Goal: Transaction & Acquisition: Purchase product/service

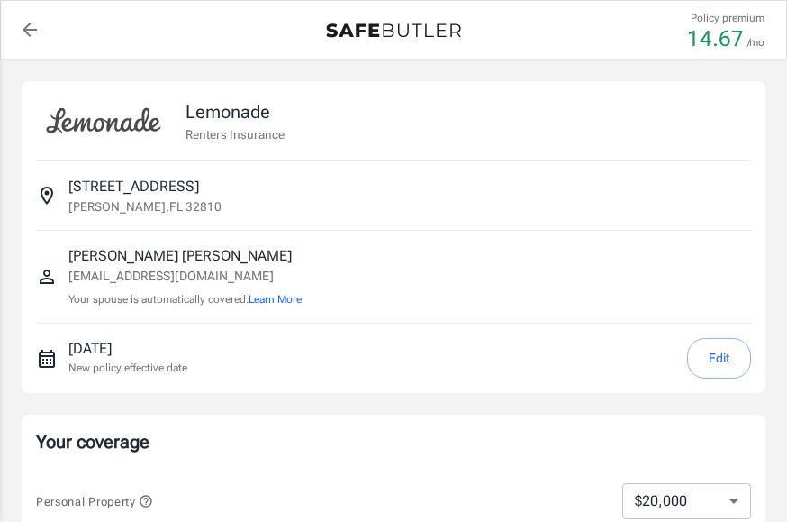
select select "20000"
click at [712, 356] on button "Edit" at bounding box center [719, 358] width 64 height 41
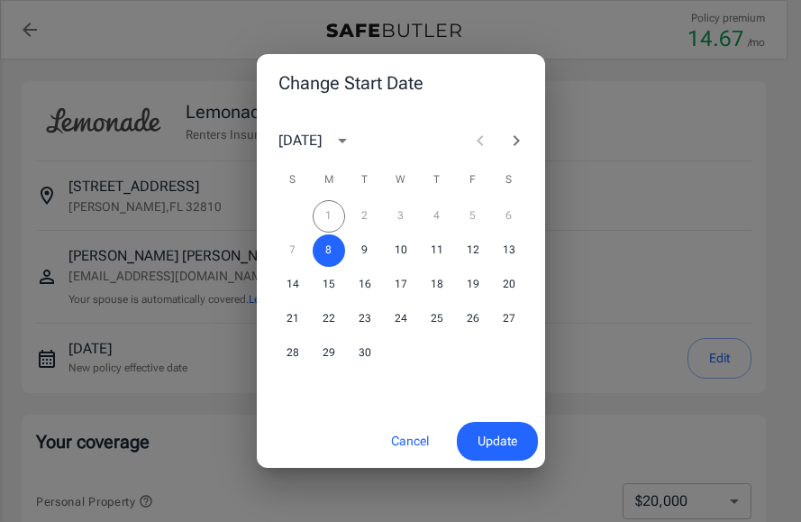
click at [335, 212] on div "1 2 3 4 5 6" at bounding box center [401, 216] width 288 height 32
click at [371, 220] on div "1 2 3 4 5 6" at bounding box center [401, 216] width 288 height 32
click at [361, 213] on div "1 2 3 4 5 6" at bounding box center [401, 216] width 288 height 32
click at [410, 437] on button "Cancel" at bounding box center [409, 441] width 79 height 39
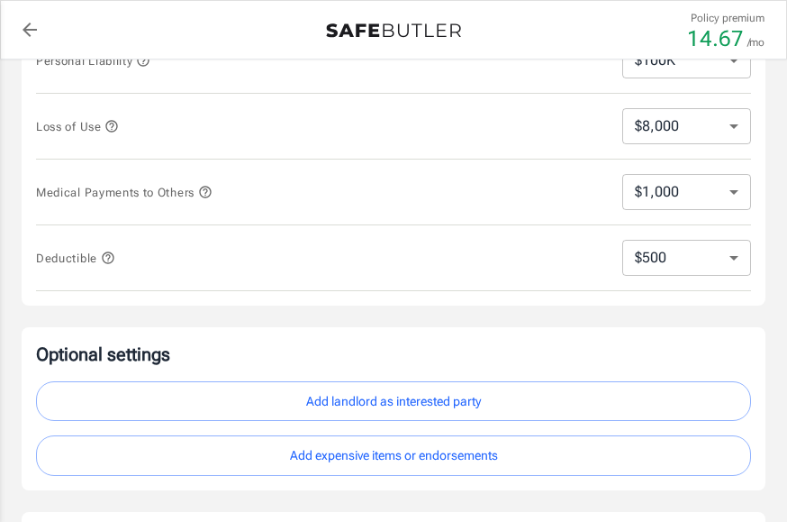
scroll to position [450, 0]
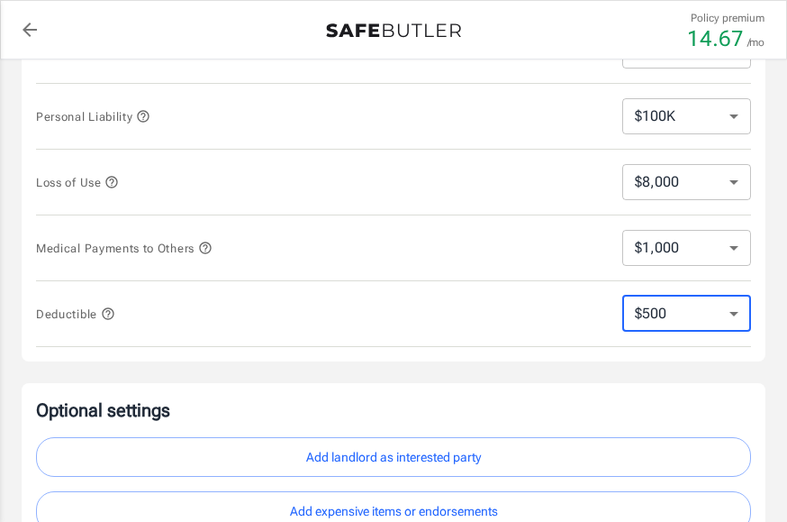
click at [739, 314] on select "$250 $500 $1,000" at bounding box center [686, 313] width 129 height 36
select select "250"
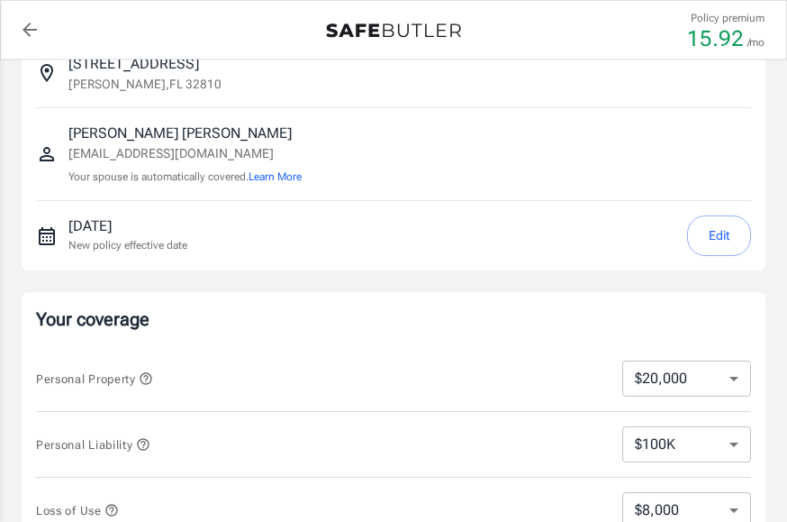
scroll to position [360, 0]
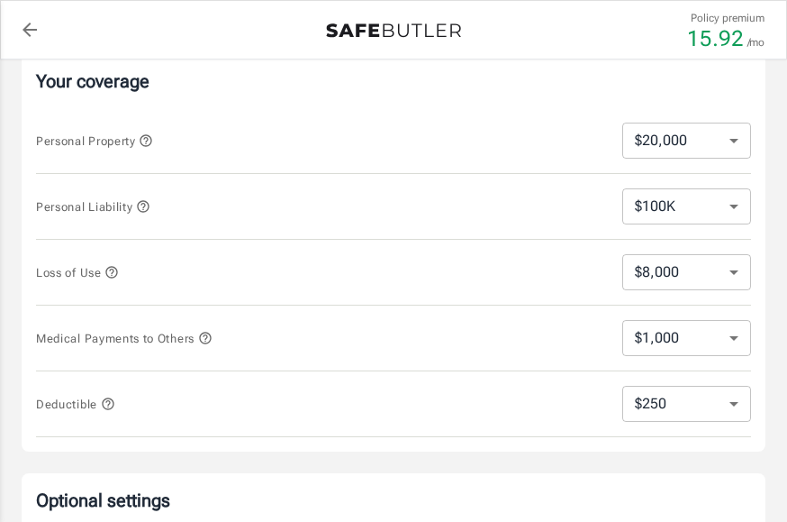
click at [734, 336] on select "$1,000 $2,000 $3,000 $4,000 $5,000" at bounding box center [686, 338] width 129 height 36
click at [622, 320] on select "$1,000 $2,000 $3,000 $4,000 $5,000" at bounding box center [686, 338] width 129 height 36
click at [727, 396] on select "$250 $500 $1,000" at bounding box center [686, 403] width 129 height 36
select select "500"
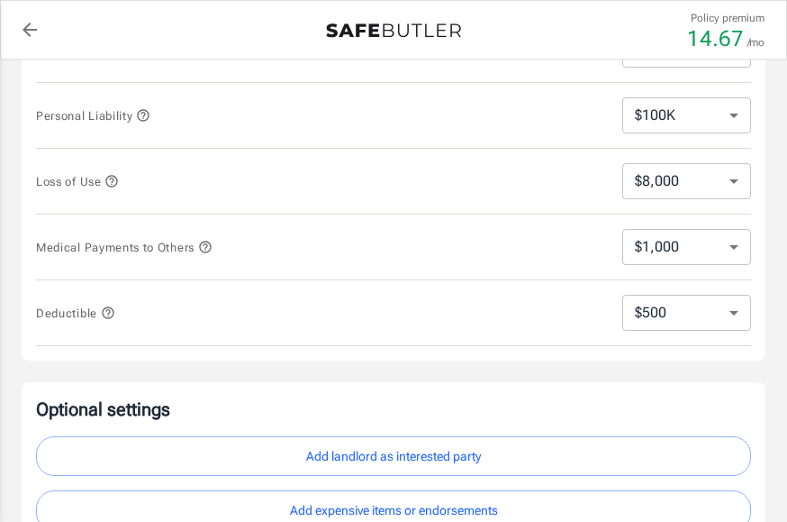
scroll to position [450, 0]
click at [740, 311] on select "$250 $500 $1,000" at bounding box center [686, 313] width 129 height 36
select select "1000"
click at [721, 301] on select "$250 $500 $1,000" at bounding box center [686, 313] width 129 height 36
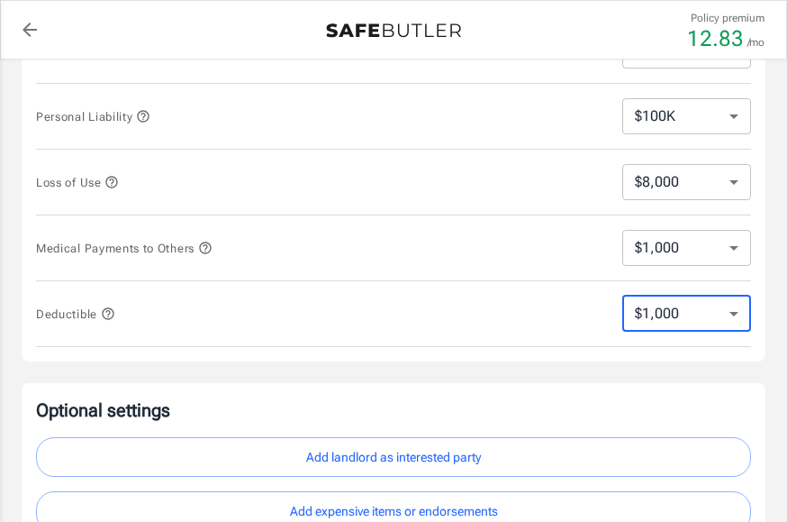
select select "500"
drag, startPoint x: 737, startPoint y: 315, endPoint x: 727, endPoint y: 316, distance: 9.9
click at [736, 314] on select "$250 $500 $1,000" at bounding box center [686, 313] width 129 height 36
select select "250"
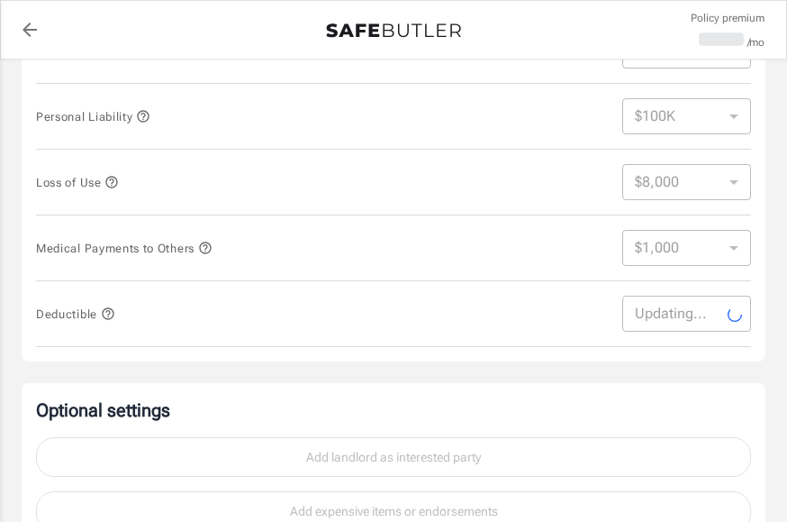
select select "250"
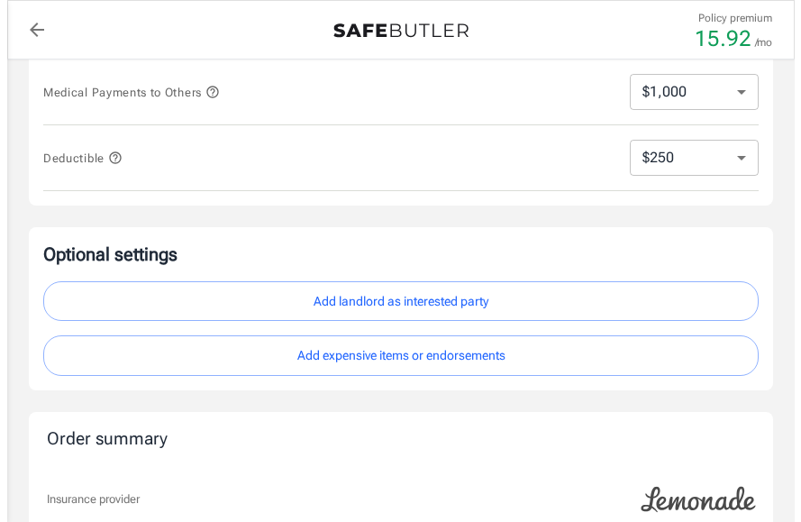
scroll to position [630, 0]
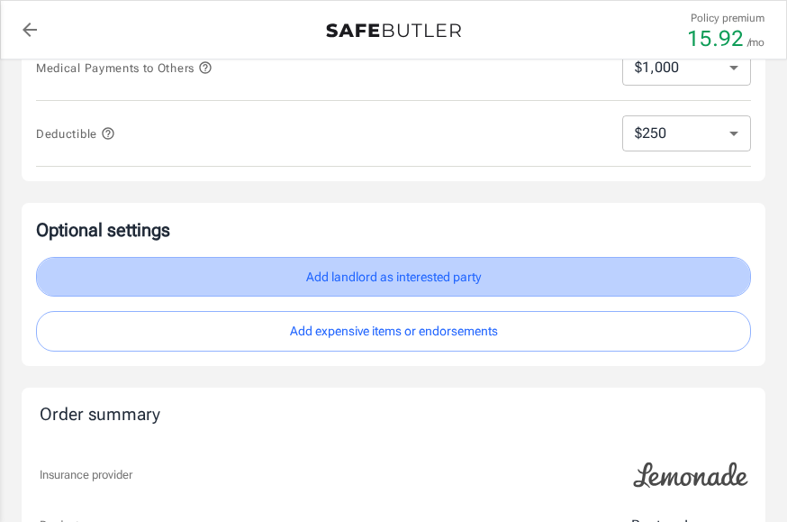
click at [388, 276] on button "Add landlord as interested party" at bounding box center [393, 277] width 715 height 41
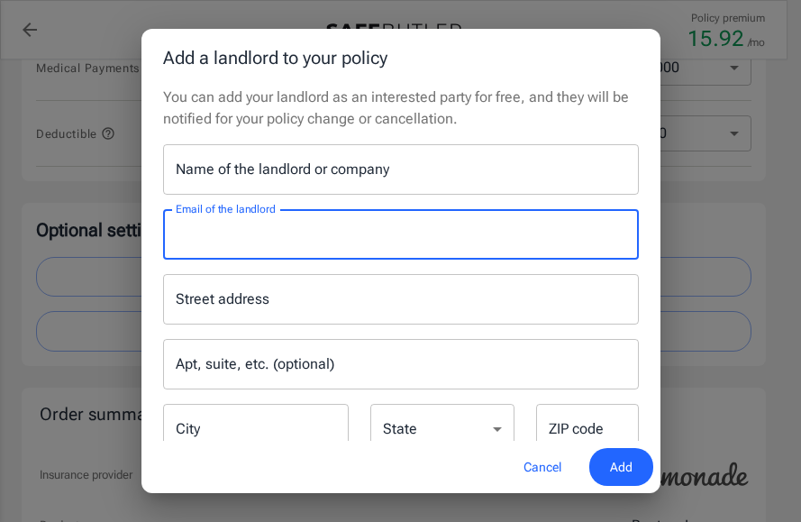
click at [314, 231] on input "Email of the landlord" at bounding box center [401, 234] width 476 height 50
paste input "[EMAIL_ADDRESS][DOMAIN_NAME]"
type input "[EMAIL_ADDRESS][DOMAIN_NAME]"
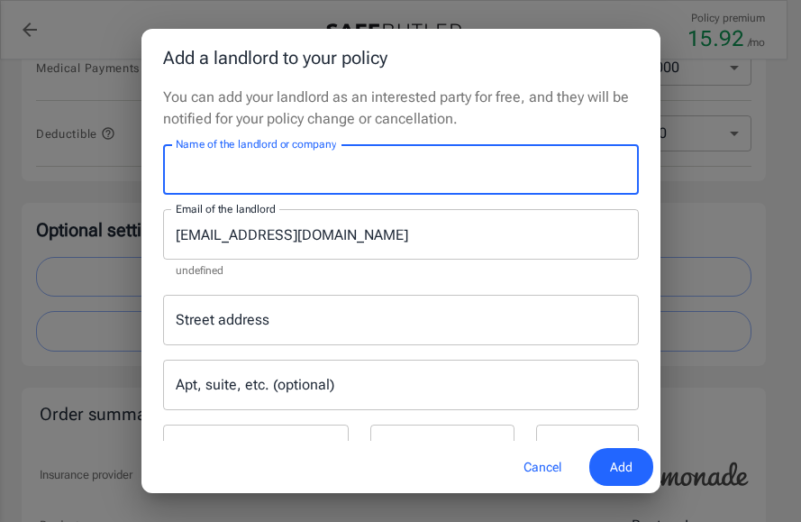
click at [351, 165] on input "Name of the landlord or company" at bounding box center [401, 169] width 476 height 50
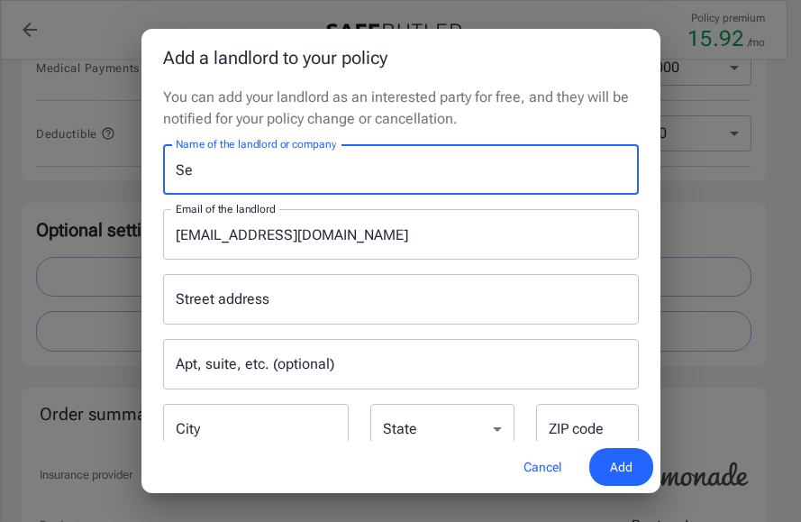
type input "S"
type input "avacha group llc"
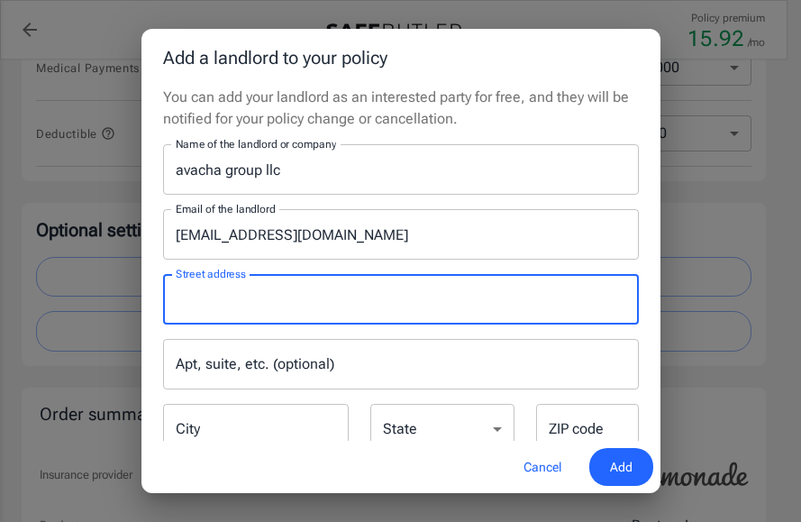
click at [317, 300] on input "Street address" at bounding box center [400, 299] width 459 height 34
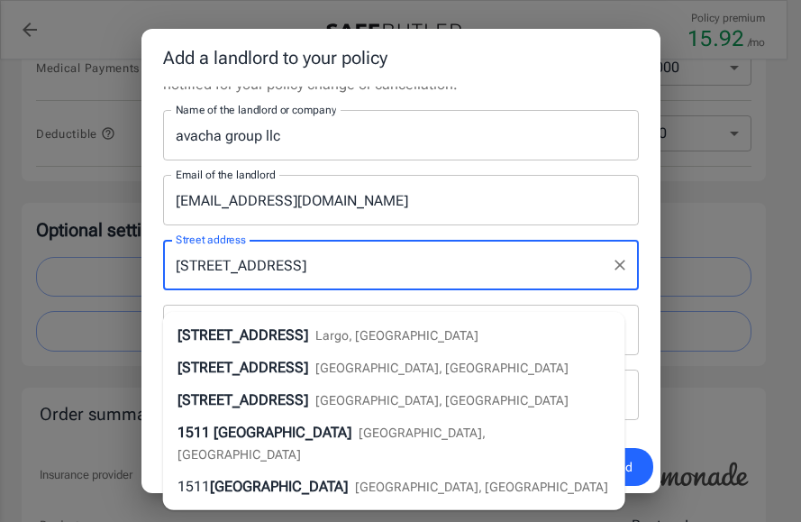
scroll to position [49, 0]
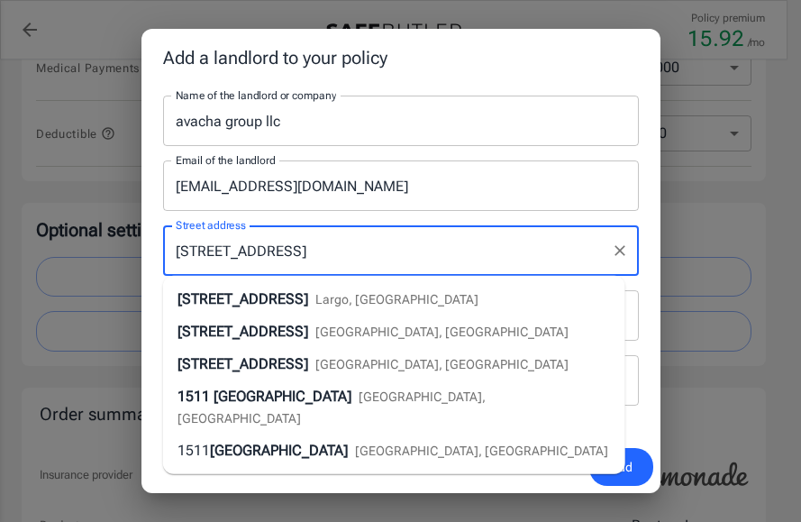
type input "[STREET_ADDRESS]"
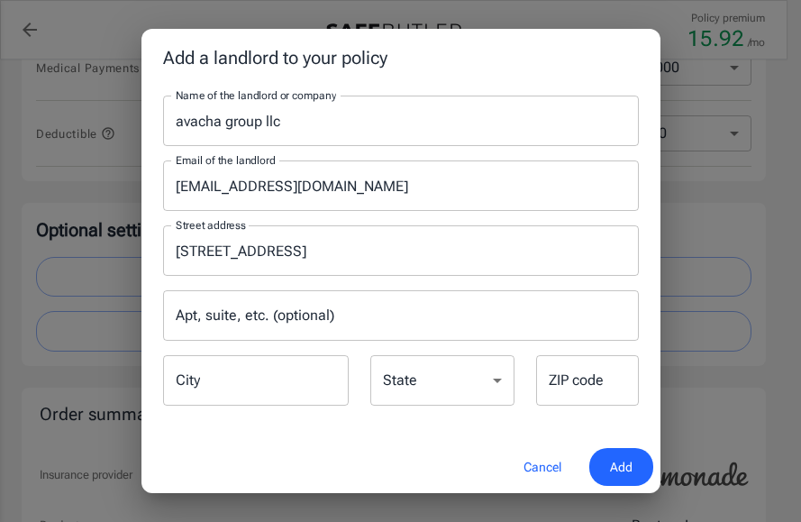
click at [448, 463] on div "Cancel Add" at bounding box center [400, 466] width 519 height 53
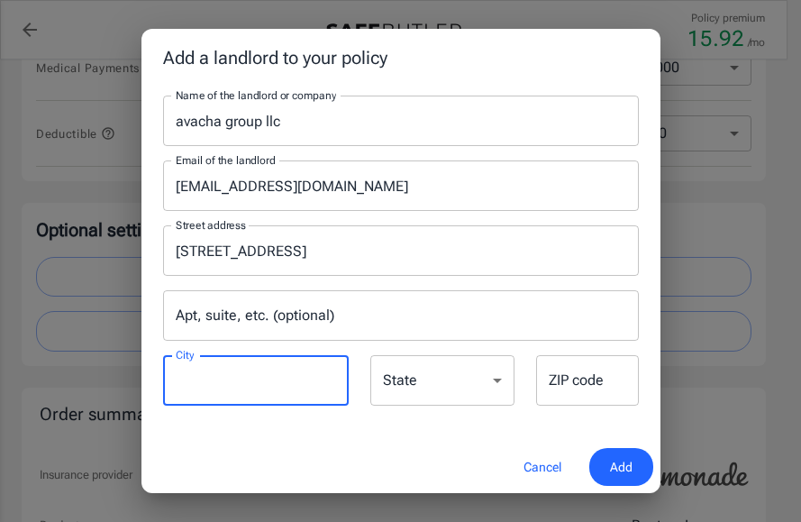
click at [276, 376] on input "City" at bounding box center [256, 380] width 186 height 50
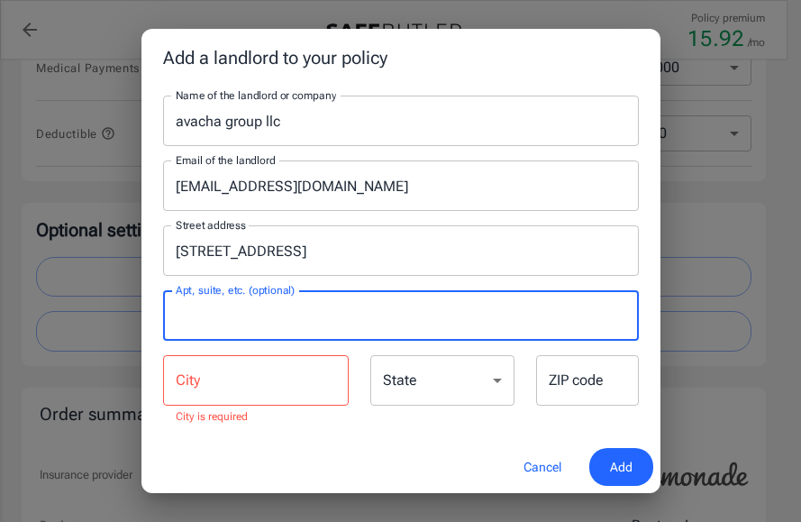
click at [339, 323] on input "Apt, suite, etc. (optional)" at bounding box center [401, 315] width 476 height 50
type input "1057"
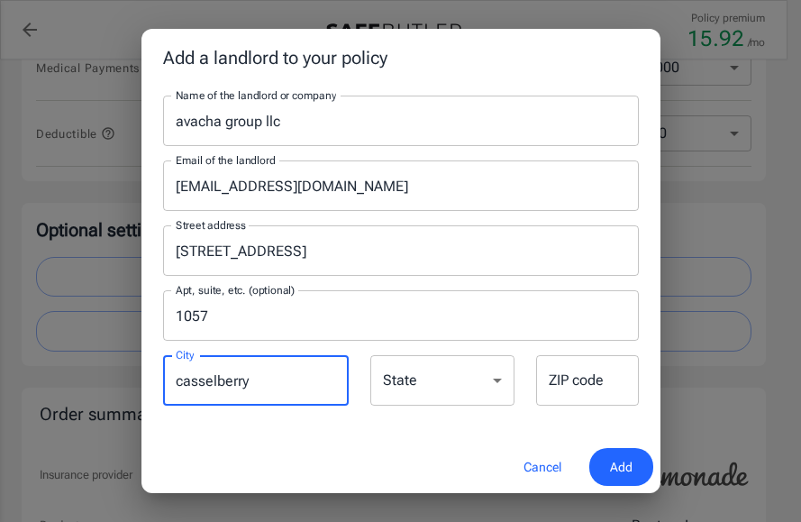
type input "casselberry"
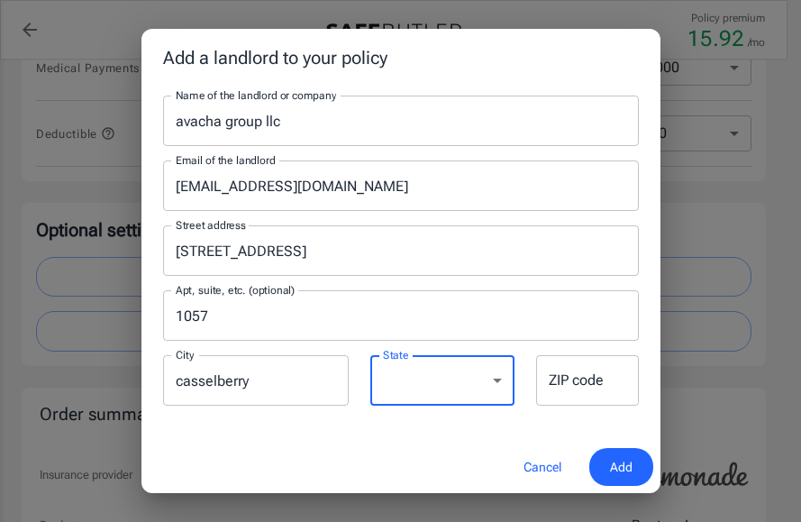
select select "FL"
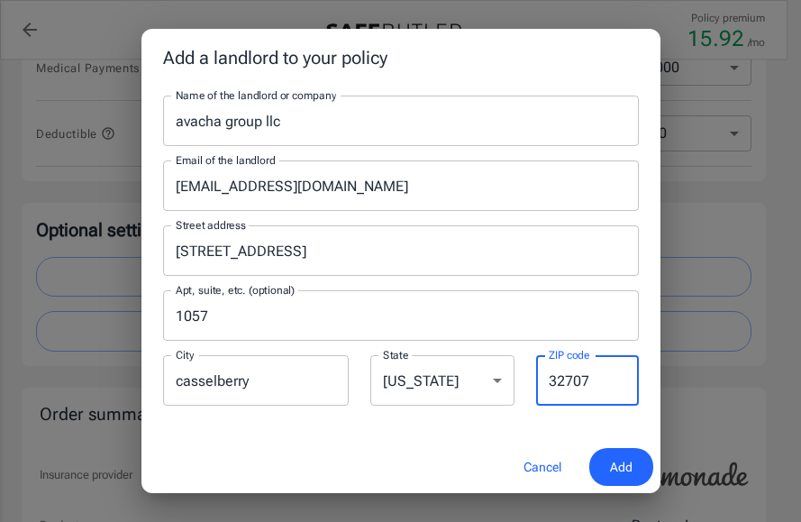
click at [624, 459] on span "Add" at bounding box center [621, 467] width 23 height 23
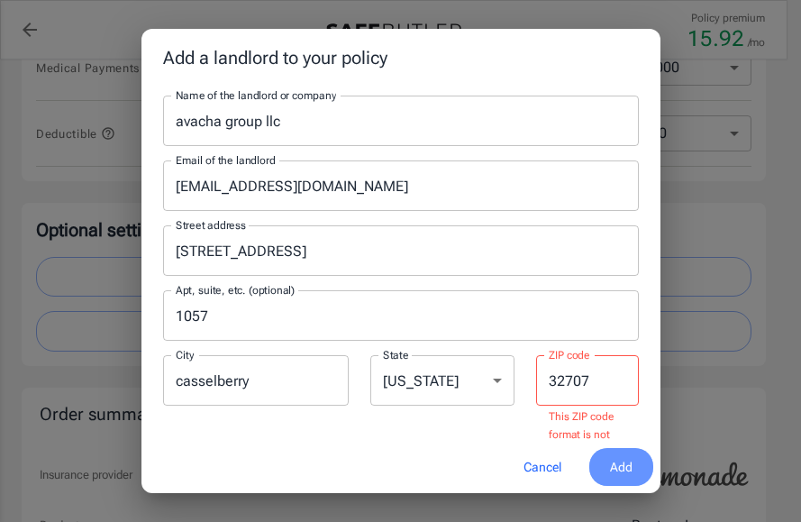
click at [628, 468] on span "Add" at bounding box center [621, 467] width 23 height 23
click at [589, 380] on input "32707" at bounding box center [587, 380] width 103 height 50
click at [615, 459] on span "Add" at bounding box center [621, 467] width 23 height 23
click at [578, 377] on input "32707" at bounding box center [587, 380] width 103 height 50
type input "3"
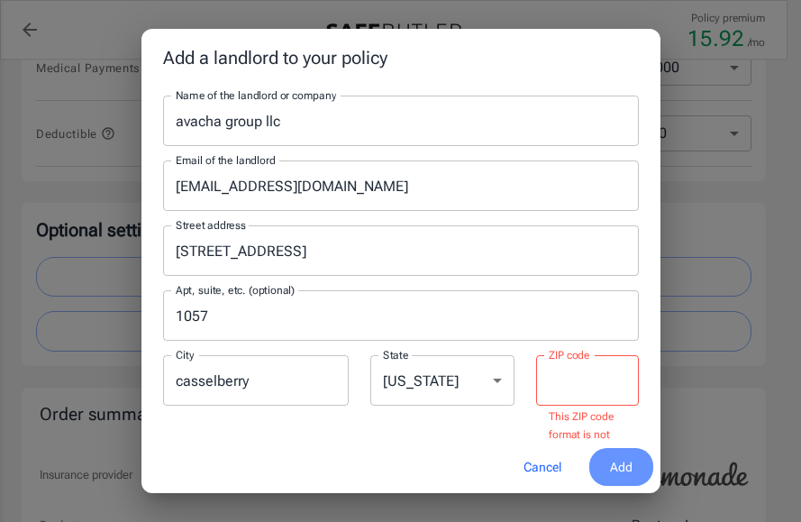
click at [612, 460] on span "Add" at bounding box center [621, 467] width 23 height 23
click at [536, 378] on input "ZIP code" at bounding box center [587, 380] width 103 height 50
click at [619, 460] on span "Add" at bounding box center [621, 467] width 23 height 23
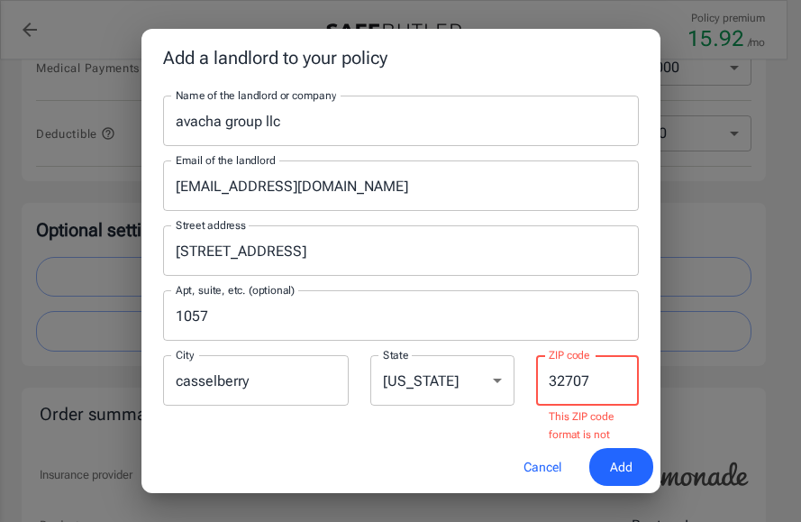
click at [601, 380] on input "32707" at bounding box center [587, 380] width 103 height 50
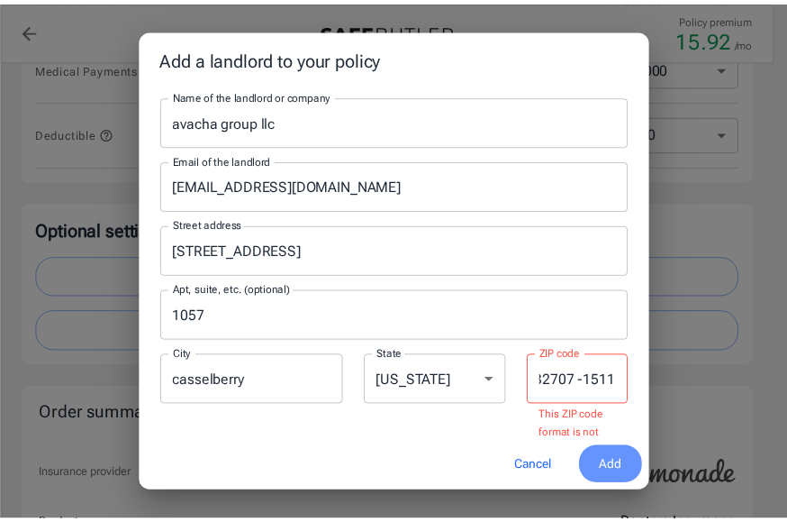
scroll to position [0, 0]
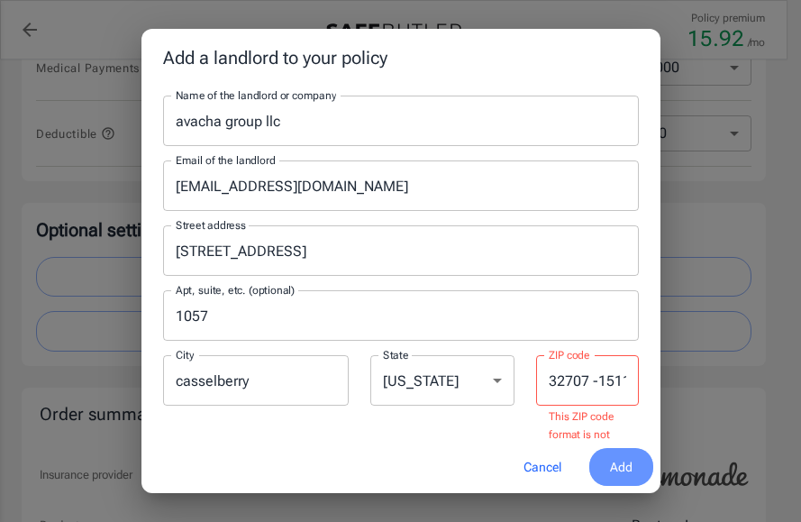
click at [630, 461] on span "Add" at bounding box center [621, 467] width 23 height 23
click at [615, 381] on input "32707 -1511" at bounding box center [587, 380] width 103 height 50
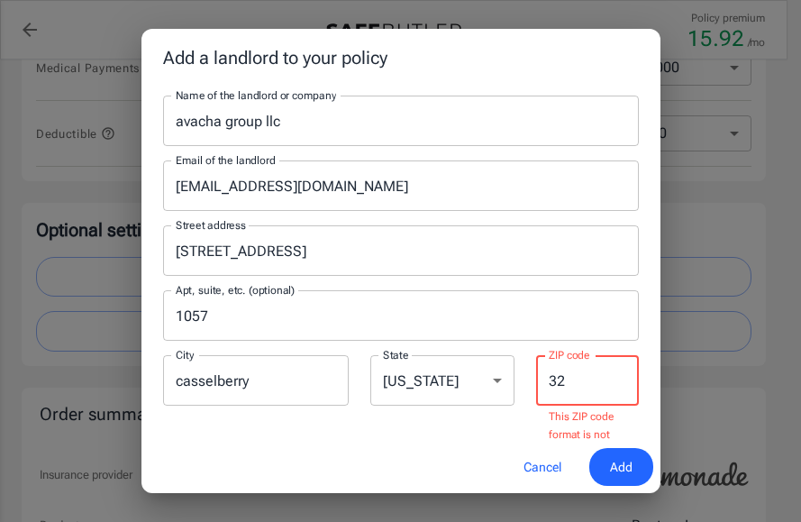
type input "3"
type input "32707"
click at [602, 467] on button "Add" at bounding box center [621, 467] width 64 height 39
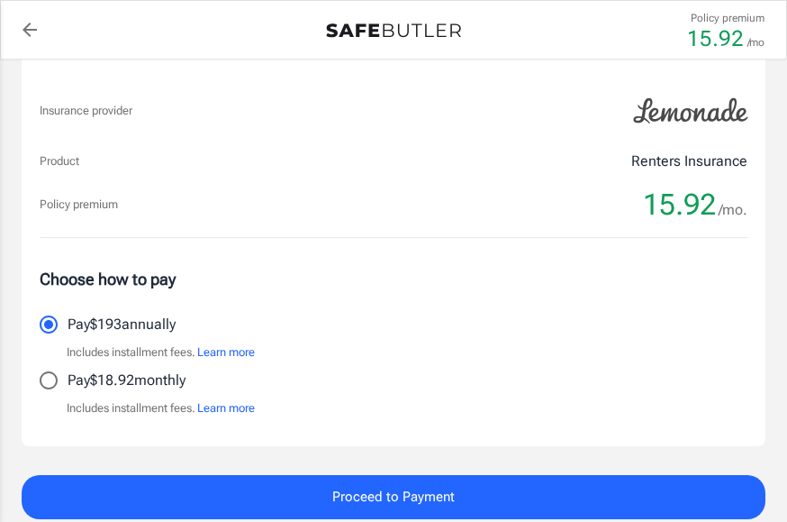
scroll to position [1261, 0]
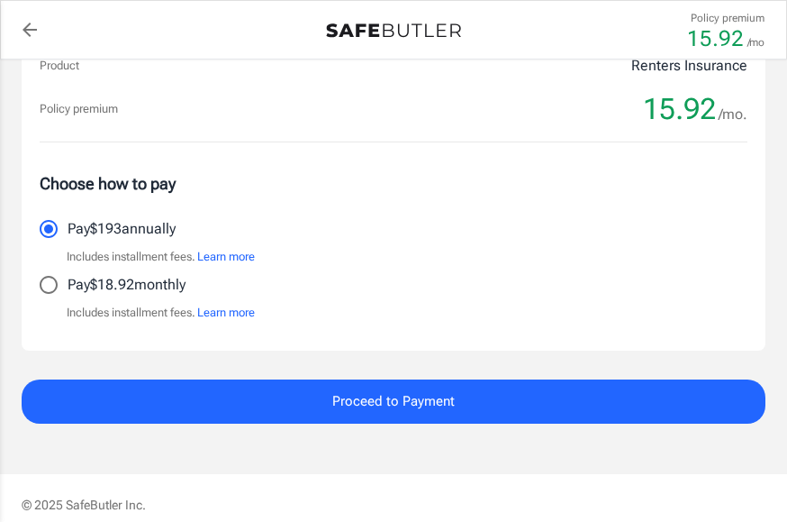
click at [234, 313] on button "Learn more" at bounding box center [226, 313] width 58 height 18
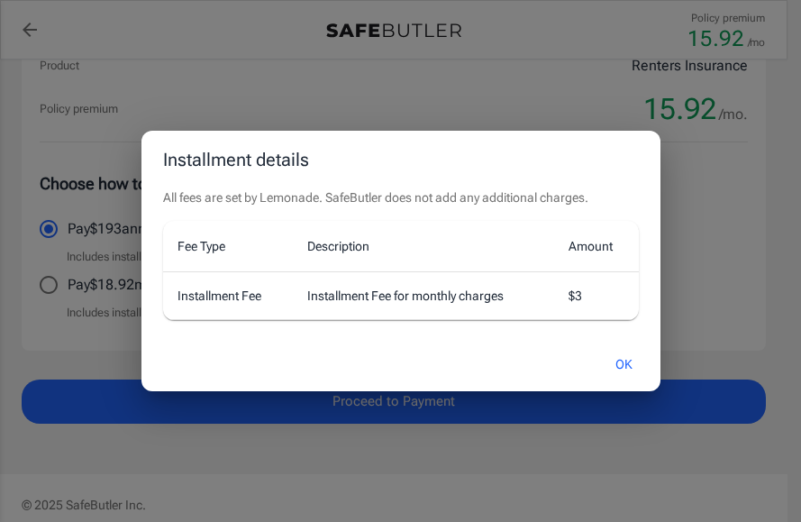
click at [629, 359] on button "OK" at bounding box center [623, 364] width 59 height 39
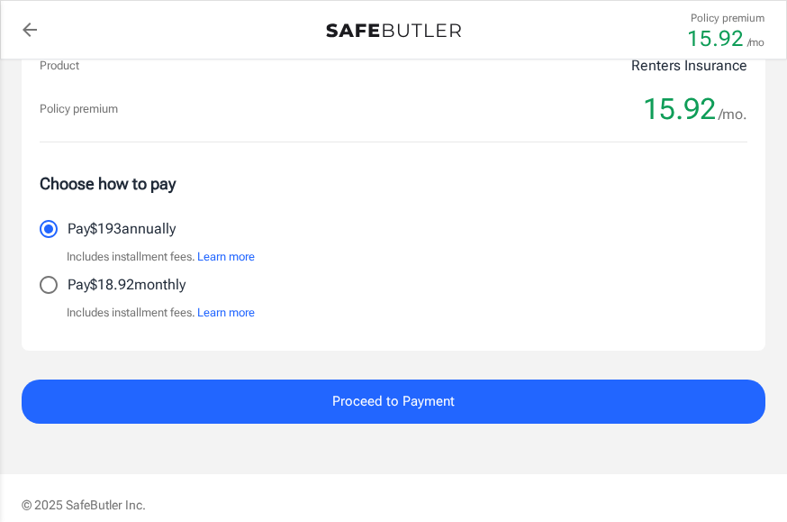
click at [385, 395] on span "Proceed to Payment" at bounding box center [393, 400] width 122 height 23
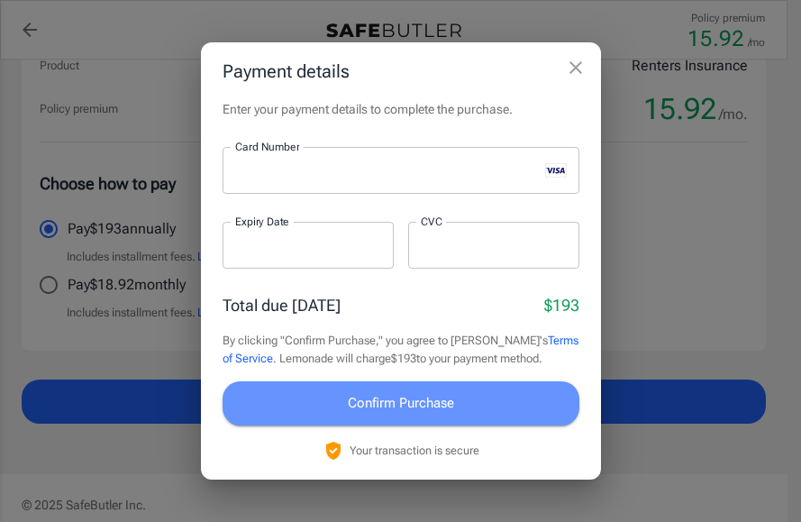
click at [398, 397] on span "Confirm Purchase" at bounding box center [401, 402] width 106 height 23
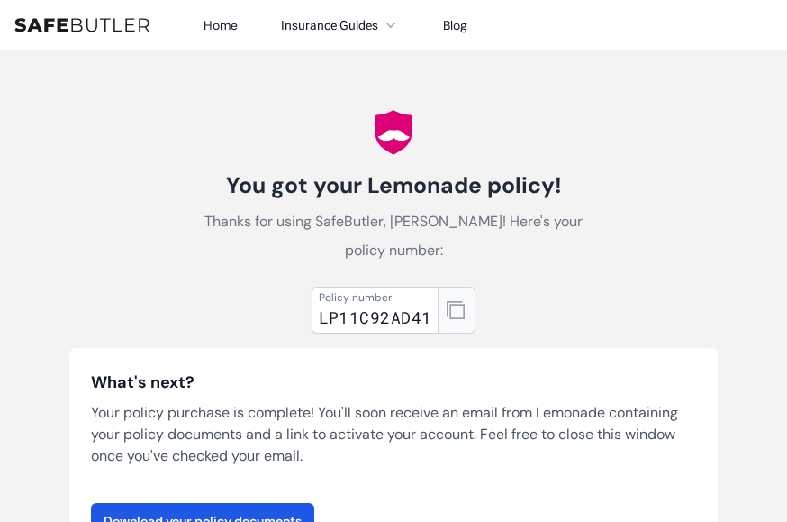
click at [456, 310] on icon "button" at bounding box center [456, 310] width 18 height 18
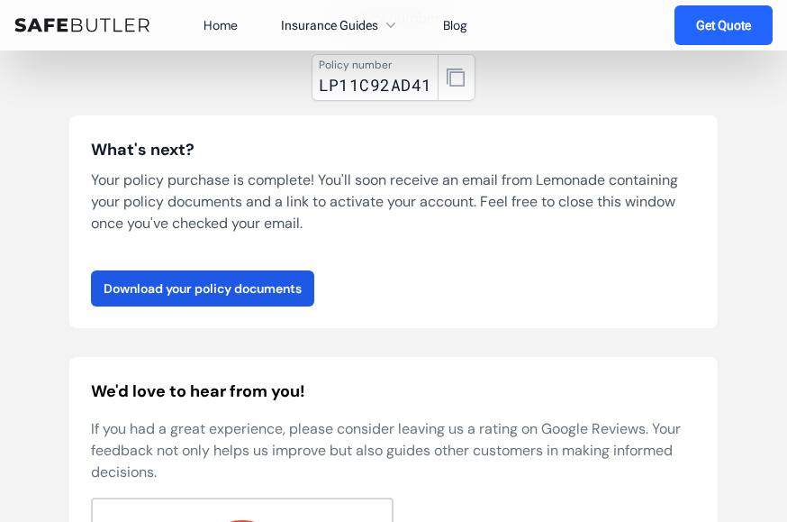
scroll to position [180, 0]
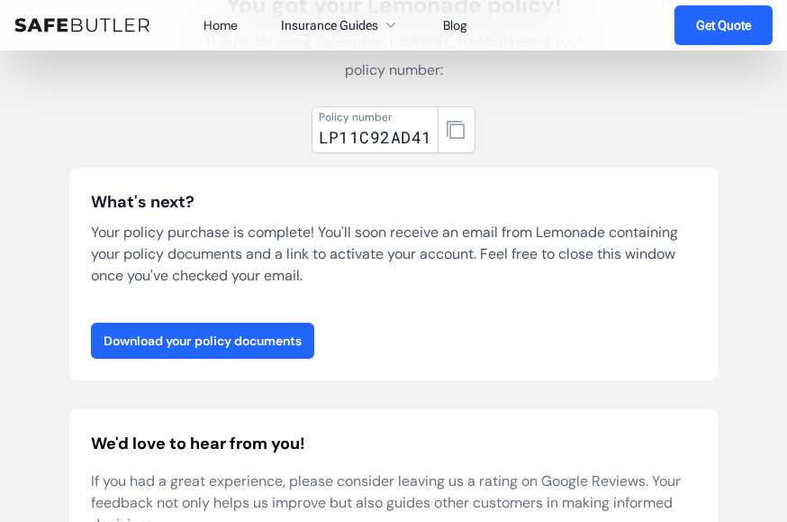
click at [170, 335] on link "Download your policy documents" at bounding box center [202, 340] width 223 height 36
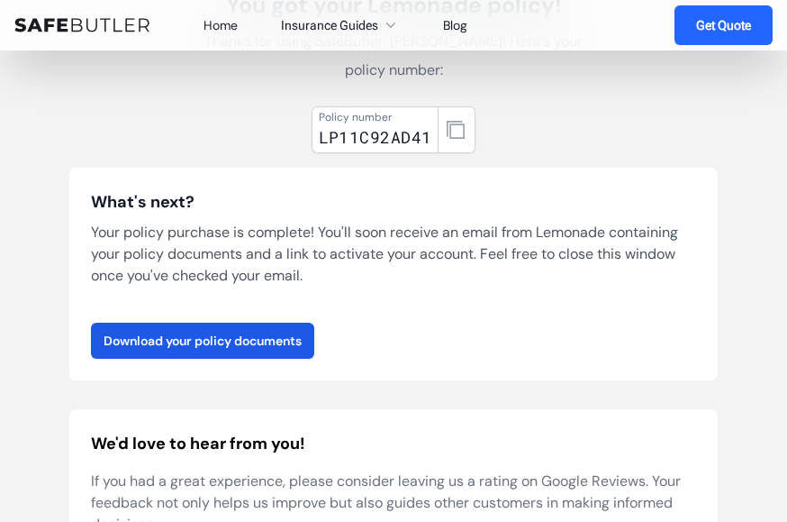
click at [281, 183] on div "What's next? Your policy purchase is complete! You'll soon receive an email fro…" at bounding box center [393, 274] width 648 height 213
